Goal: Find contact information: Find contact information

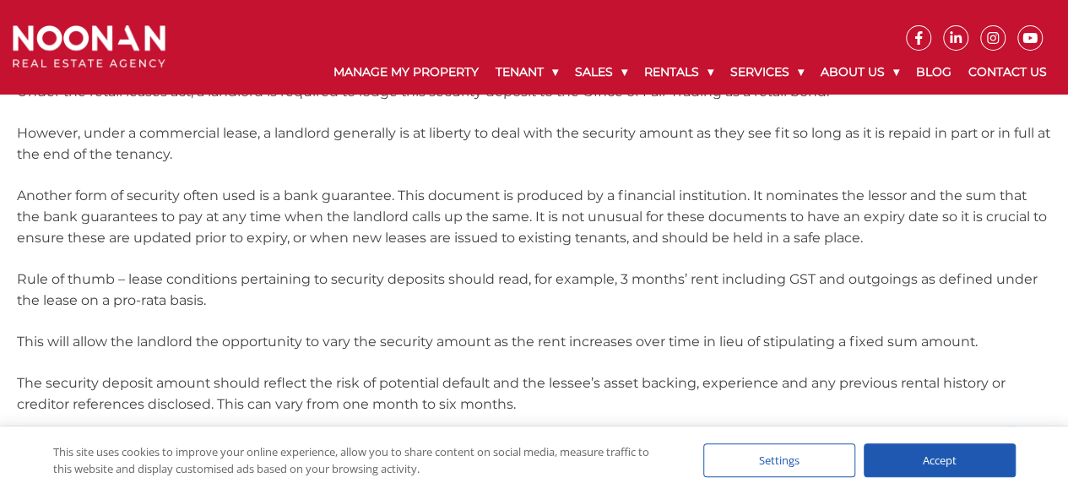
scroll to position [298, 0]
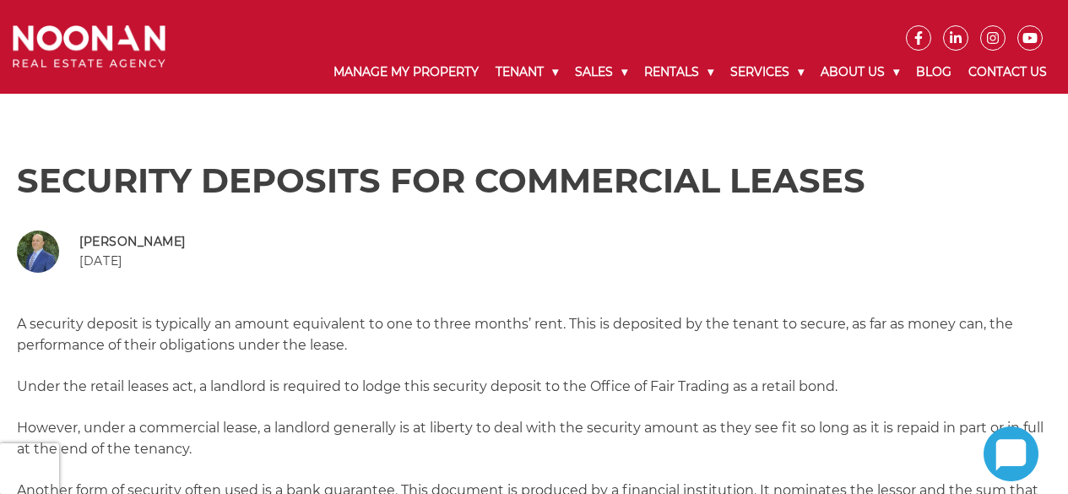
scroll to position [298, 0]
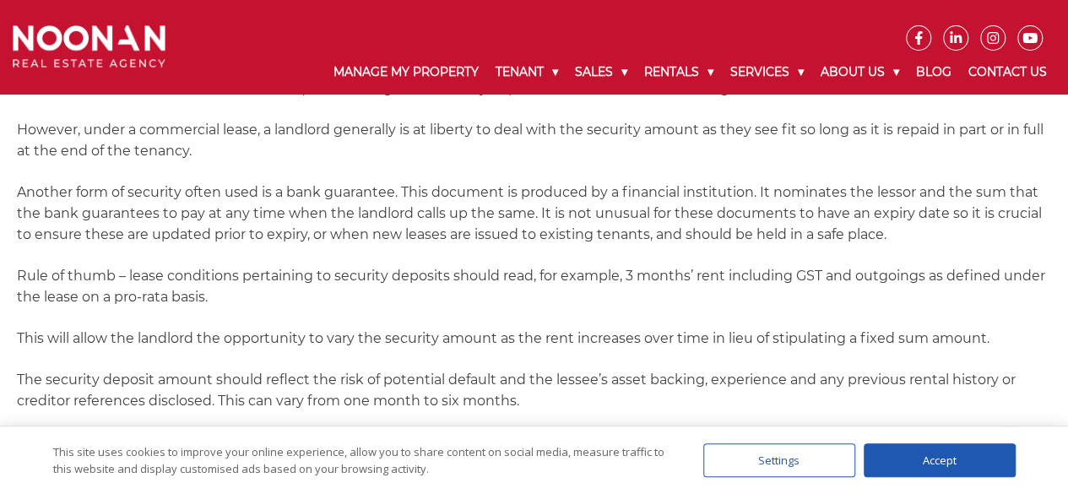
click at [106, 38] on img at bounding box center [89, 46] width 153 height 42
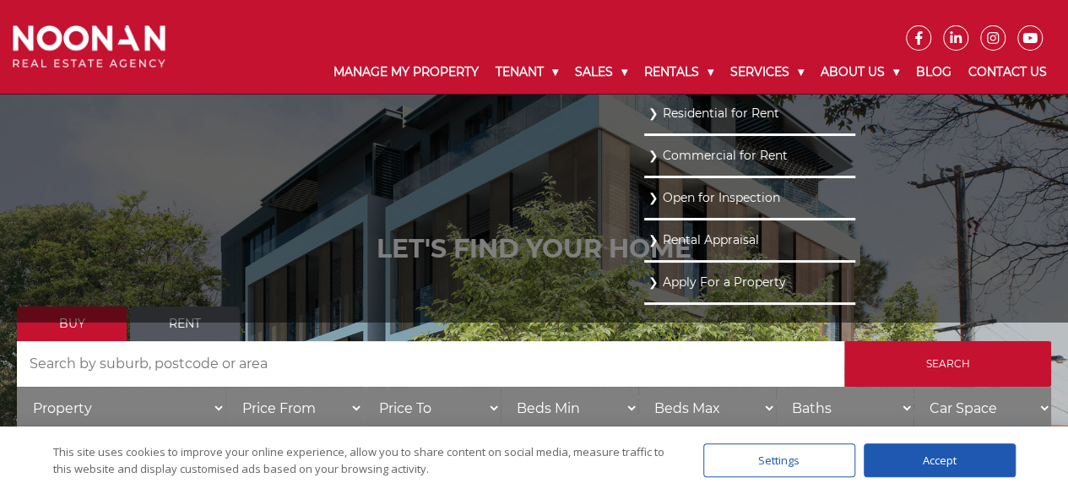
click at [704, 160] on link "Commercial for Rent" at bounding box center [749, 155] width 203 height 23
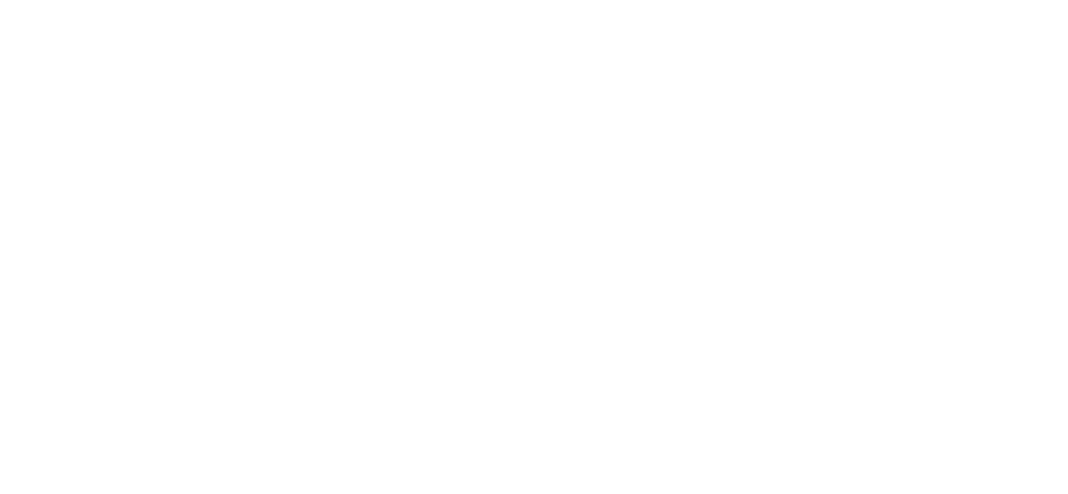
scroll to position [298, 0]
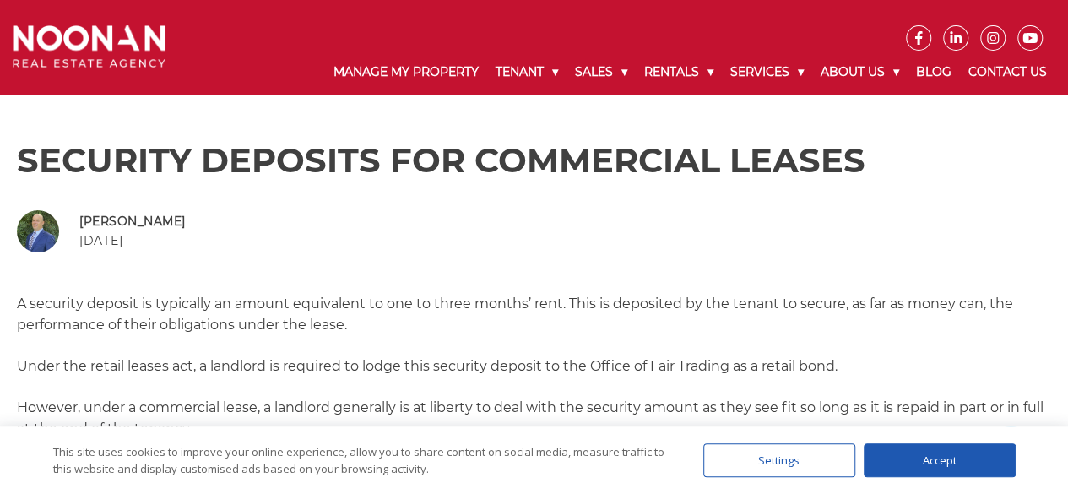
scroll to position [21, 0]
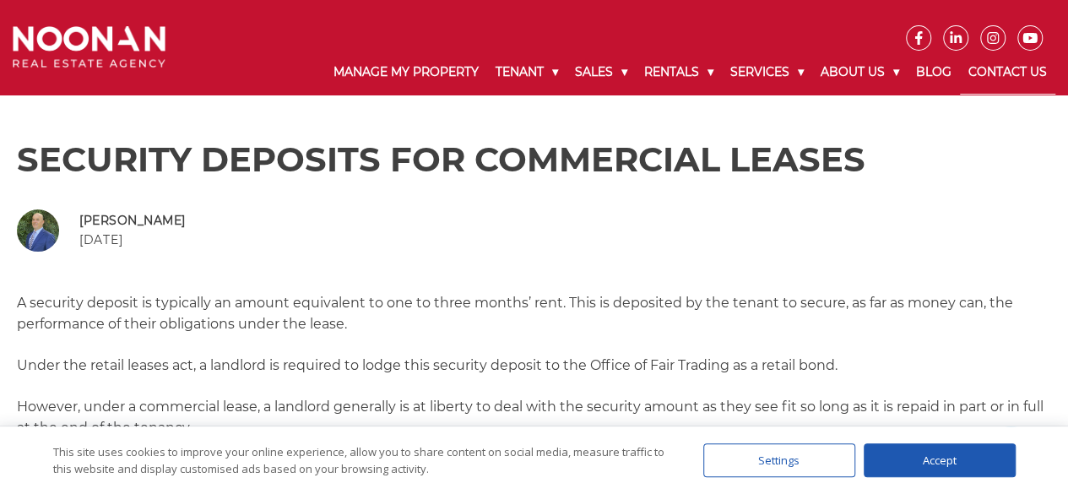
click at [984, 77] on link "Contact Us" at bounding box center [1007, 73] width 95 height 44
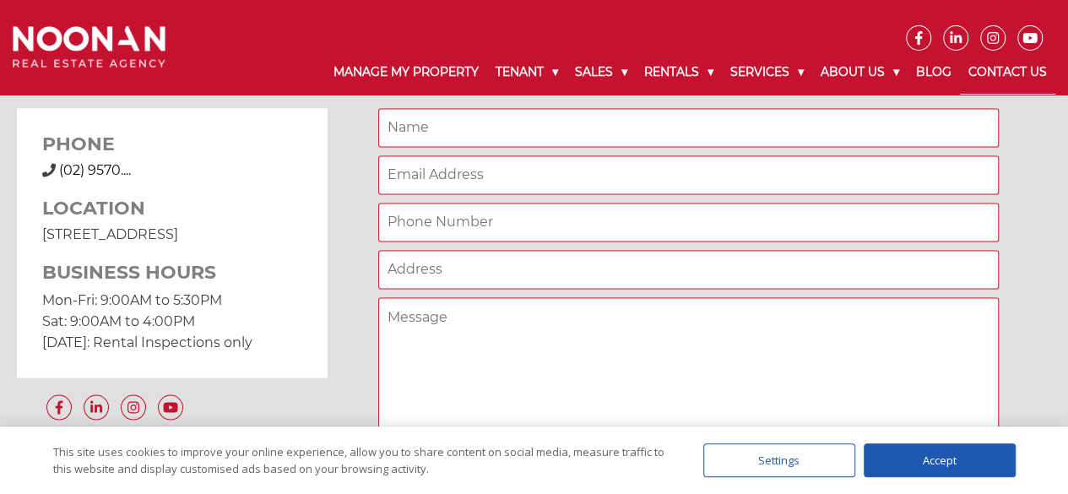
scroll to position [1264, 0]
